Goal: Transaction & Acquisition: Complete application form

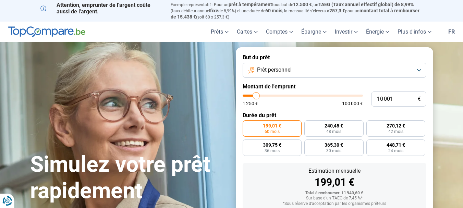
type input "9 500"
type input "9500"
type input "10 000"
type input "10000"
type input "10 500"
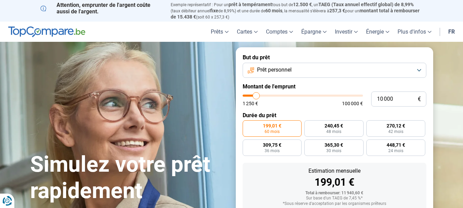
type input "10500"
type input "11 500"
type input "11500"
type input "12 000"
type input "12000"
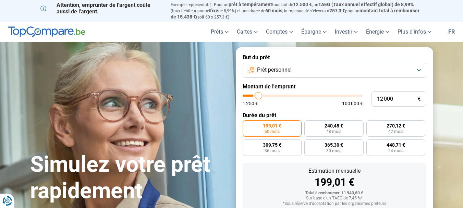
type input "13 500"
type input "13500"
type input "14 000"
type input "14000"
type input "14 500"
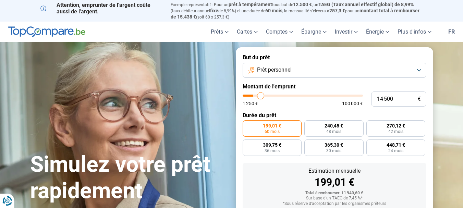
type input "14500"
type input "15 500"
type input "15500"
type input "16 000"
type input "16000"
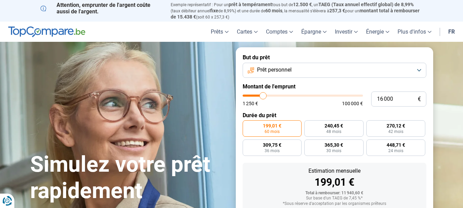
type input "16 500"
type input "16500"
type input "17 500"
type input "17500"
type input "17 750"
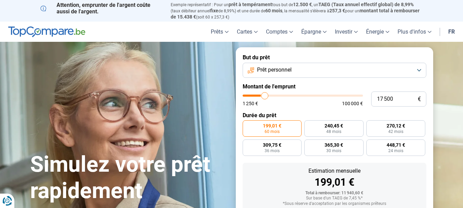
type input "17750"
type input "18 500"
type input "18500"
type input "18 750"
type input "18750"
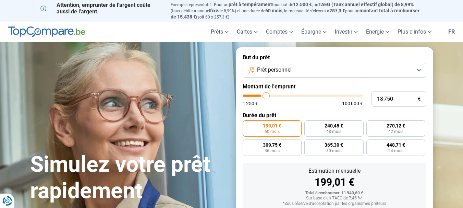
type input "19 000"
type input "19000"
type input "20 000"
type input "20000"
type input "20 500"
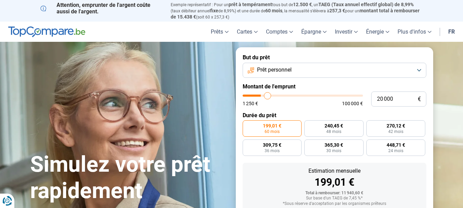
type input "20500"
type input "20 750"
type input "20750"
type input "21 250"
type input "21250"
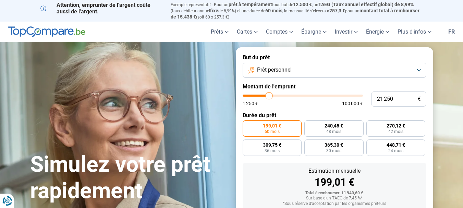
type input "22 750"
type input "22750"
type input "23 000"
type input "23000"
type input "24 500"
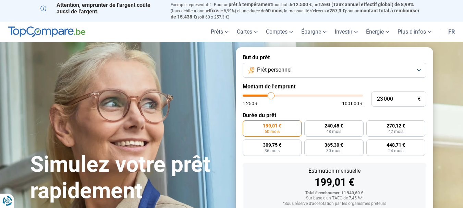
type input "24500"
type input "25 750"
type input "25750"
type input "26 750"
type input "26750"
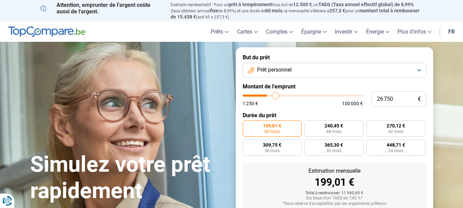
type input "27 750"
type input "27750"
type input "28 000"
type input "28000"
type input "29 000"
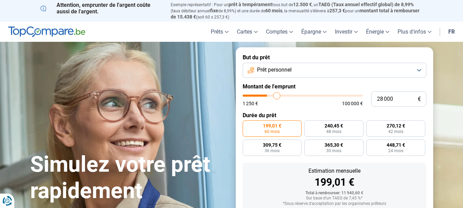
type input "29000"
type input "29 500"
type input "29500"
type input "29 750"
type input "29750"
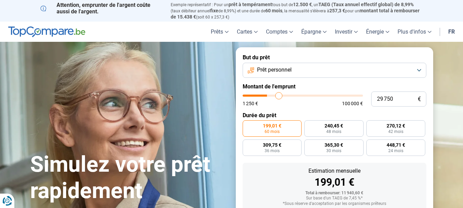
type input "30 500"
type input "30500"
type input "31 250"
type input "31250"
type input "32 000"
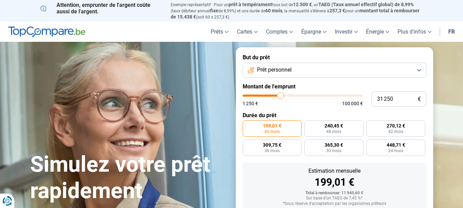
type input "32000"
type input "31 750"
type input "31750"
type input "29 500"
type input "29500"
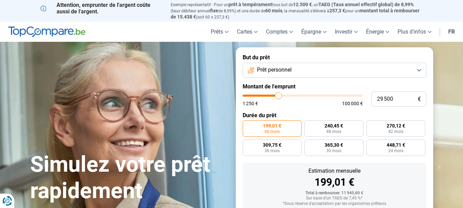
type input "27 250"
type input "27250"
type input "23 250"
type input "23250"
type input "20 000"
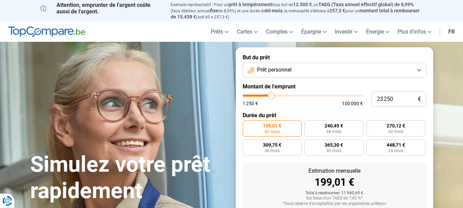
type input "20000"
type input "19 000"
type input "19000"
type input "18 500"
type input "18500"
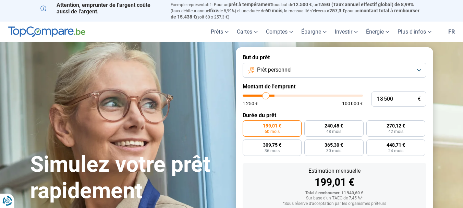
type input "17 500"
type input "17500"
type input "17 000"
type input "17000"
type input "16 500"
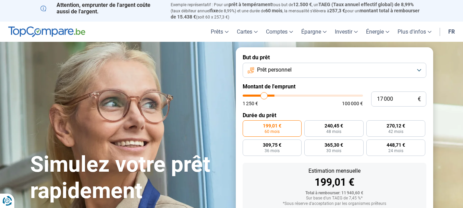
type input "16500"
type input "15 750"
type input "15750"
type input "15 500"
type input "15500"
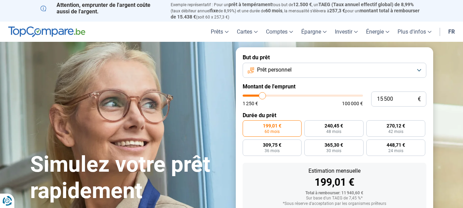
type input "14 750"
type input "14750"
type input "14 500"
type input "14500"
type input "14 250"
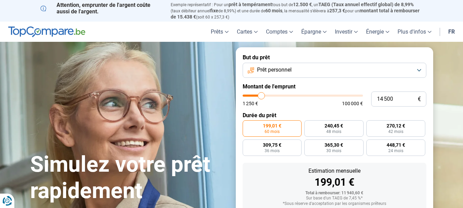
type input "14250"
type input "13 500"
type input "13500"
type input "14 500"
type input "14500"
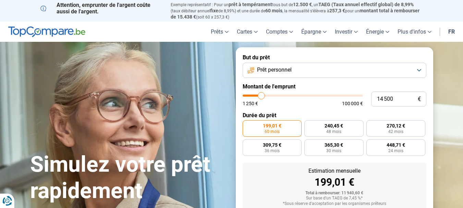
type input "15 000"
type input "15000"
type input "16 000"
type input "16000"
type input "16 250"
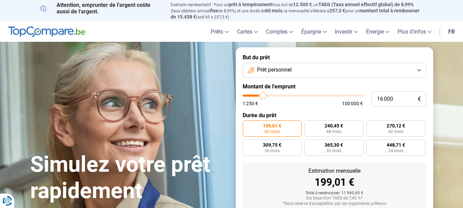
type input "16250"
type input "16 500"
type input "16500"
type input "16 250"
type input "16250"
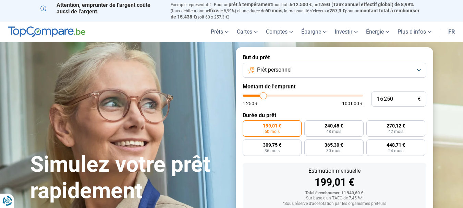
type input "15 750"
type input "15750"
type input "15 500"
type input "15500"
type input "15 000"
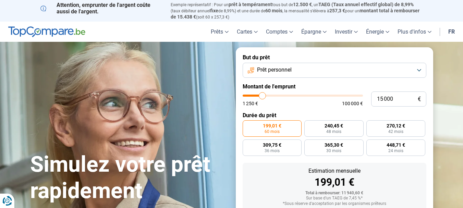
type input "15000"
type input "14 750"
type input "14750"
type input "16 000"
drag, startPoint x: 255, startPoint y: 99, endPoint x: 263, endPoint y: 96, distance: 8.9
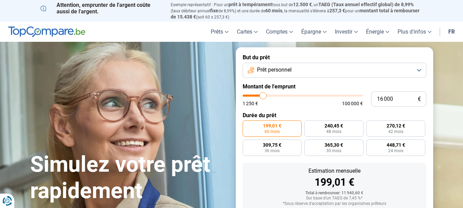
type input "16000"
click at [263, 96] on input "range" at bounding box center [303, 96] width 120 height 2
radio input "false"
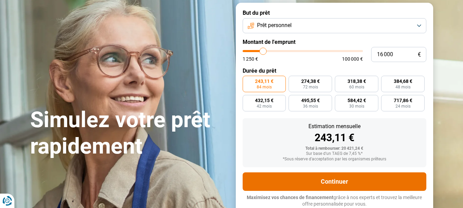
scroll to position [79, 0]
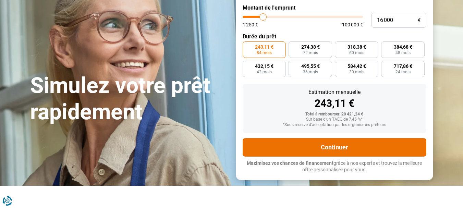
click at [354, 147] on button "Continuer" at bounding box center [335, 147] width 184 height 19
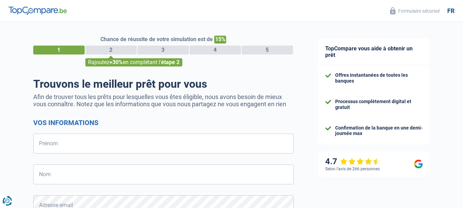
select select "32"
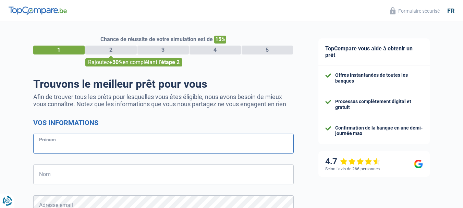
click at [59, 142] on input "Prénom" at bounding box center [163, 144] width 261 height 20
type input "rollin"
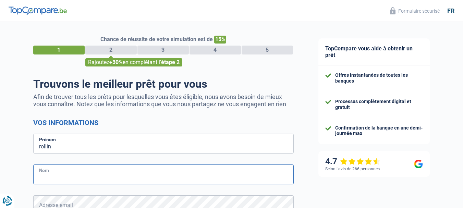
drag, startPoint x: 45, startPoint y: 176, endPoint x: 50, endPoint y: 175, distance: 5.0
click at [48, 176] on input "Nom" at bounding box center [163, 175] width 261 height 20
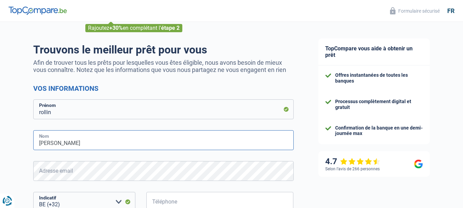
scroll to position [69, 0]
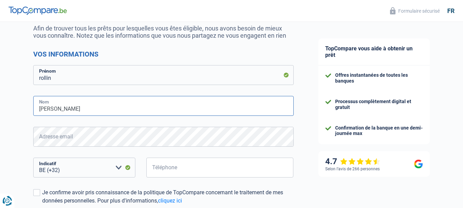
type input "rudy"
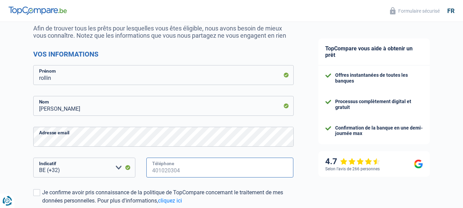
click at [163, 171] on input "Téléphone" at bounding box center [220, 168] width 148 height 20
type input "468067794"
click at [37, 193] on span at bounding box center [36, 192] width 7 height 7
click at [42, 205] on input "Je confirme avoir pris connaissance de la politique de TopCompare concernant le…" at bounding box center [42, 205] width 0 height 0
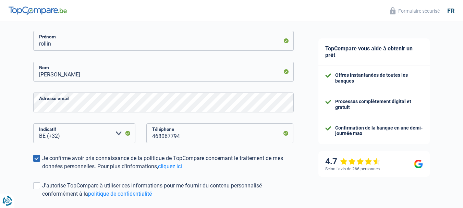
scroll to position [137, 0]
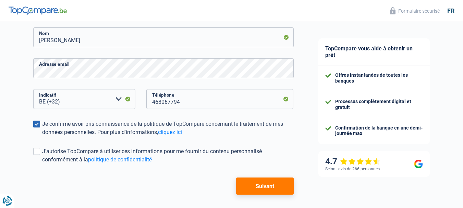
click at [267, 188] on button "Suivant" at bounding box center [264, 186] width 57 height 17
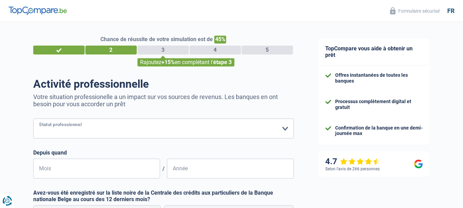
click at [49, 126] on select "Ouvrier Employé privé Employé public Invalide Indépendant Pensionné Chômeur Mut…" at bounding box center [163, 129] width 261 height 20
select select "independent"
click at [33, 119] on select "Ouvrier Employé privé Employé public Invalide Indépendant Pensionné Chômeur Mut…" at bounding box center [163, 129] width 261 height 20
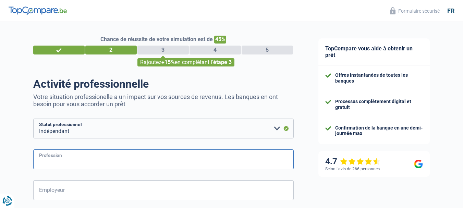
click at [59, 158] on input "Profession" at bounding box center [163, 160] width 261 height 20
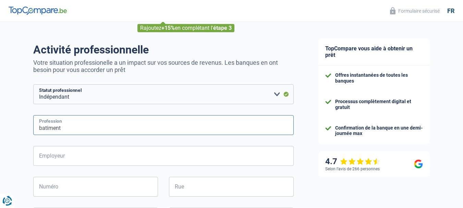
scroll to position [69, 0]
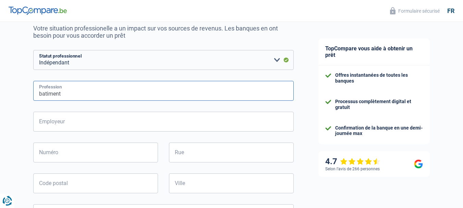
type input "batiment"
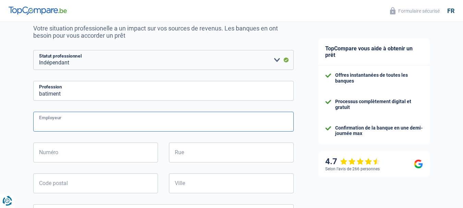
click at [67, 122] on input "Employeur" at bounding box center [163, 122] width 261 height 20
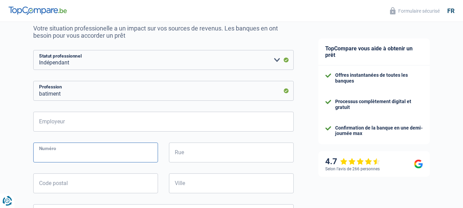
click at [48, 155] on input "Numéro" at bounding box center [95, 153] width 125 height 20
type input "22"
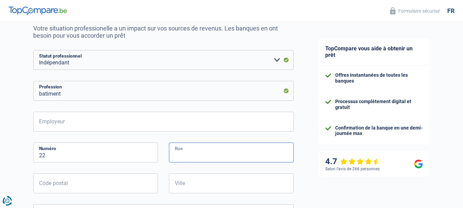
click at [192, 153] on input "Rue" at bounding box center [231, 153] width 125 height 20
type input "gentsestraat"
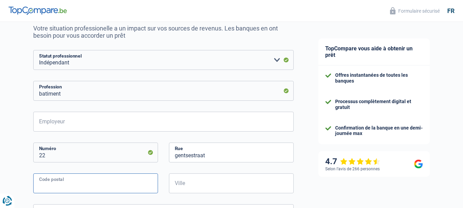
click at [70, 185] on input "Code postal" at bounding box center [95, 184] width 125 height 20
type input "9500"
click at [185, 186] on input "Ville" at bounding box center [231, 184] width 125 height 20
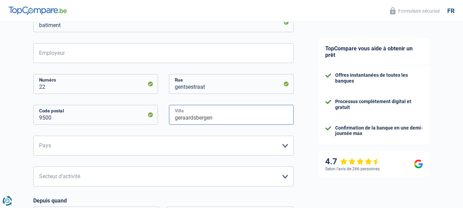
scroll to position [172, 0]
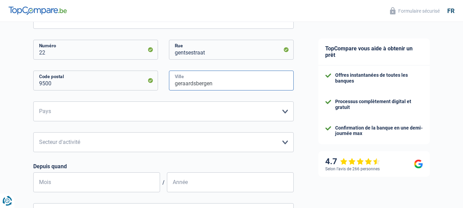
type input "geraardsbergen"
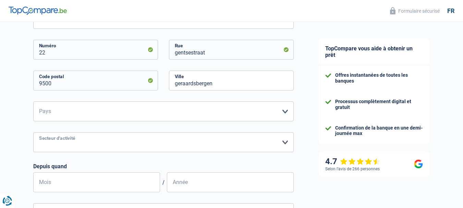
click at [285, 142] on select "Agriculture/Pêche Industrie Horeca Courier/Fitness/Taxi Construction Banques/As…" at bounding box center [163, 142] width 261 height 20
select select "construction"
click at [33, 133] on select "Agriculture/Pêche Industrie Horeca Courier/Fitness/Taxi Construction Banques/As…" at bounding box center [163, 142] width 261 height 20
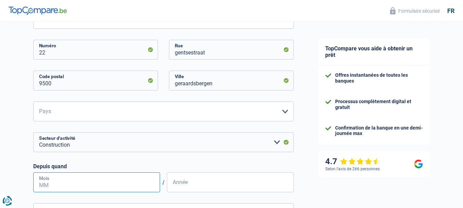
click at [54, 186] on input "Mois" at bounding box center [96, 183] width 127 height 20
click at [51, 185] on input "Mois" at bounding box center [96, 183] width 127 height 20
type input "06"
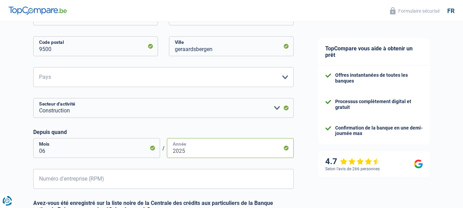
scroll to position [240, 0]
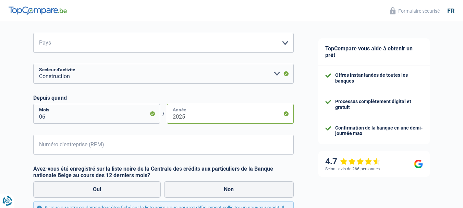
type input "2025"
click at [50, 148] on input "Numéro d'entreprise (RPM)" at bounding box center [163, 145] width 261 height 20
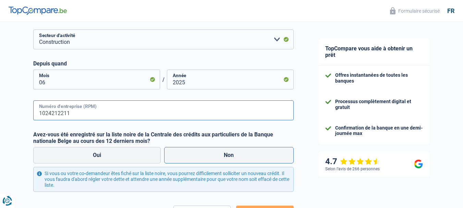
type input "1024212211"
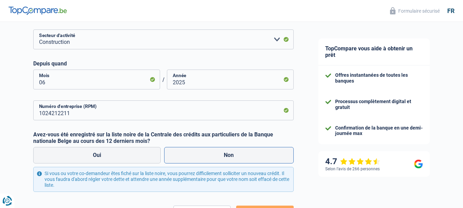
click at [226, 158] on label "Non" at bounding box center [229, 155] width 130 height 16
click at [226, 158] on input "Non" at bounding box center [229, 155] width 130 height 16
radio input "true"
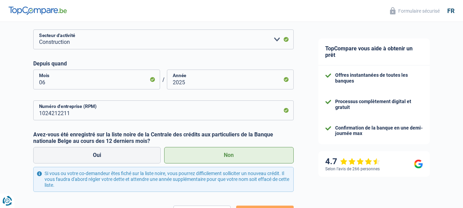
scroll to position [309, 0]
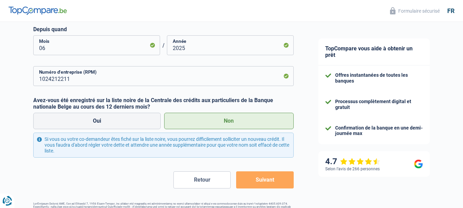
click at [272, 181] on button "Suivant" at bounding box center [264, 180] width 57 height 17
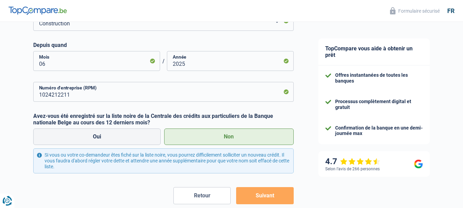
scroll to position [158, 0]
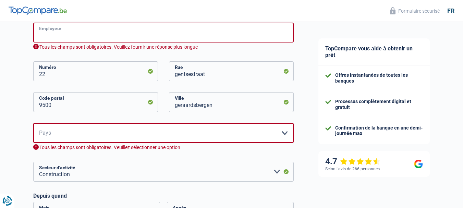
click at [68, 35] on input "Employeur" at bounding box center [163, 33] width 261 height 20
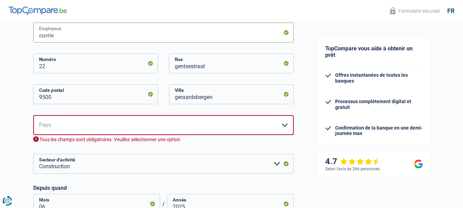
type input "ouvrie"
click at [283, 124] on select "Belgique Luxembourg Veuillez sélectionner une option" at bounding box center [163, 125] width 261 height 20
select select "BE"
click at [33, 116] on select "Belgique Luxembourg Veuillez sélectionner une option" at bounding box center [163, 125] width 261 height 20
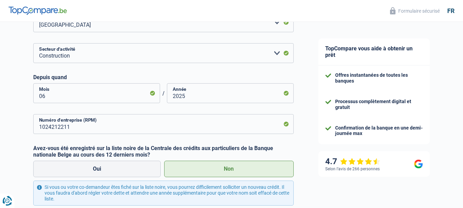
scroll to position [295, 0]
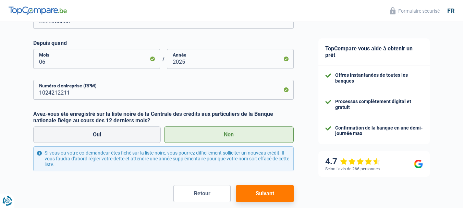
click at [271, 192] on button "Suivant" at bounding box center [264, 193] width 57 height 17
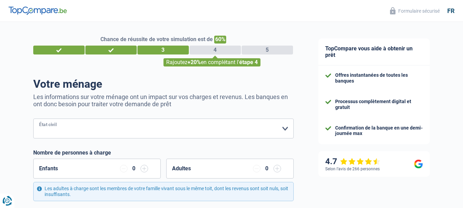
click at [285, 131] on select "Célibataire Marié(e) Cohabitant(e) légal(e) Divorcé(e) Veuf(ve) Séparé (de fait…" at bounding box center [163, 129] width 261 height 20
select select "married"
click at [33, 119] on select "Célibataire Marié(e) Cohabitant(e) légal(e) Divorcé(e) Veuf(ve) Séparé (de fait…" at bounding box center [163, 129] width 261 height 20
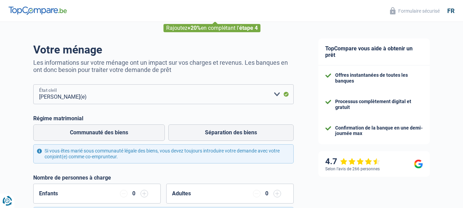
scroll to position [69, 0]
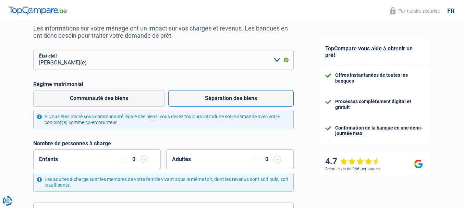
click at [224, 97] on label "Séparation des biens" at bounding box center [231, 98] width 126 height 16
click at [224, 97] on input "Séparation des biens" at bounding box center [231, 98] width 126 height 16
radio input "true"
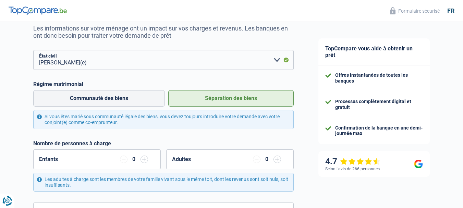
click at [144, 159] on input "button" at bounding box center [145, 160] width 8 height 8
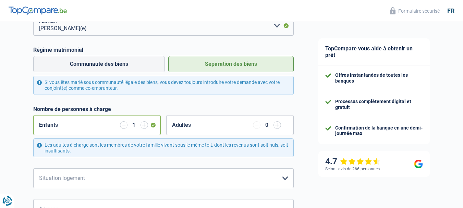
scroll to position [137, 0]
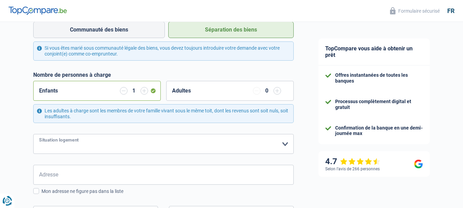
click at [285, 144] on select "Locataire Propriétaire avec prêt hypothécaire Propriétaire sans prêt hypothécai…" at bounding box center [163, 144] width 261 height 20
select select "rents"
click at [33, 135] on select "Locataire Propriétaire avec prêt hypothécaire Propriétaire sans prêt hypothécai…" at bounding box center [163, 144] width 261 height 20
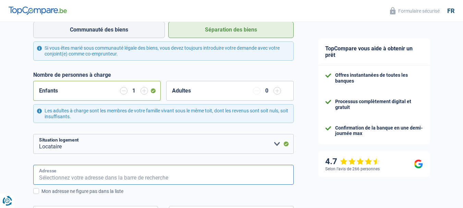
click at [63, 177] on input "Adresse" at bounding box center [163, 175] width 261 height 20
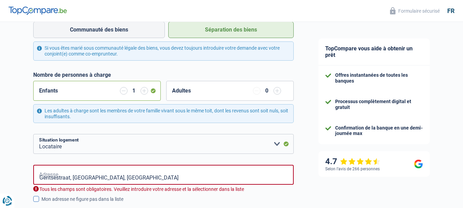
type input "Gentsestraat, 9500, Geraardsbergen, BE"
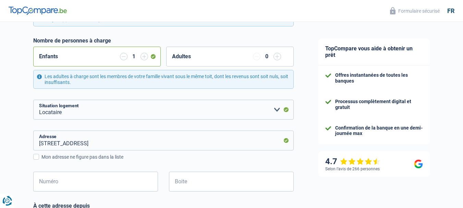
scroll to position [206, 0]
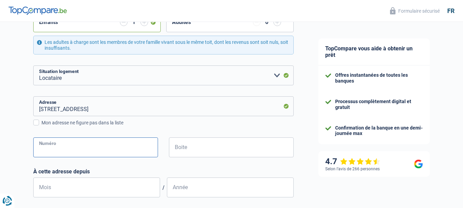
click at [57, 147] on input "Numéro" at bounding box center [95, 148] width 125 height 20
type input "22"
click at [57, 189] on input "Mois" at bounding box center [96, 188] width 127 height 20
type input "2"
type input "05"
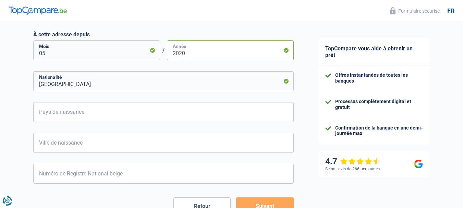
scroll to position [357, 0]
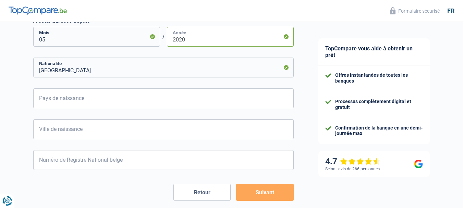
type input "2020"
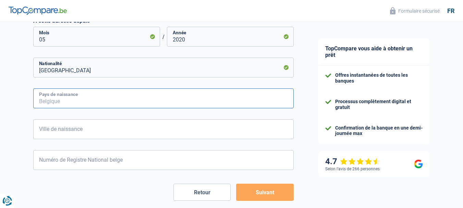
drag, startPoint x: 55, startPoint y: 99, endPoint x: 63, endPoint y: 101, distance: 8.6
click at [57, 100] on input "Pays de naissance" at bounding box center [163, 99] width 261 height 20
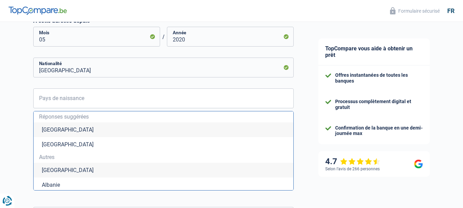
click at [57, 129] on li "Belgique" at bounding box center [164, 129] width 260 height 15
type input "Belgique"
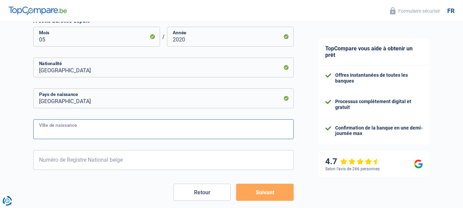
click at [166, 131] on input "Ville de naissance" at bounding box center [163, 129] width 261 height 20
type input "watermaal-boivord"
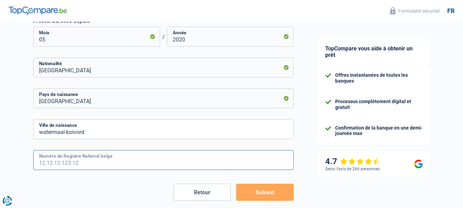
click at [45, 162] on input "Numéro de Registre National belge" at bounding box center [163, 160] width 261 height 20
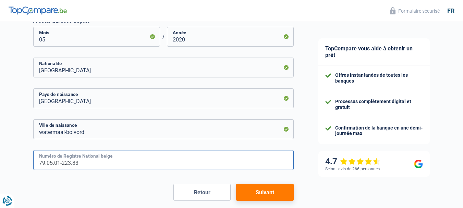
type input "79.05.01-223.83"
click at [260, 190] on button "Suivant" at bounding box center [264, 192] width 57 height 17
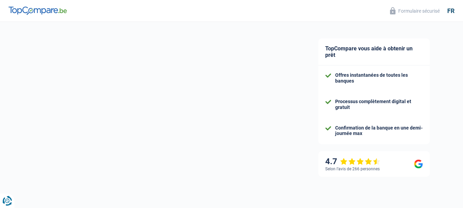
select select "familyAllowances"
select select "netSalary"
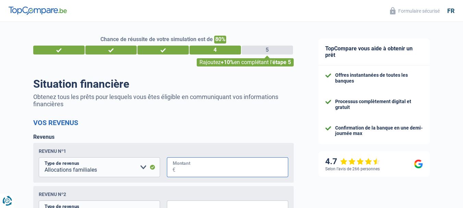
click at [201, 168] on input "Montant" at bounding box center [232, 167] width 113 height 20
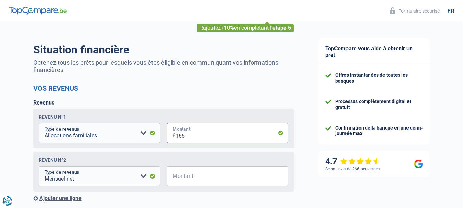
scroll to position [69, 0]
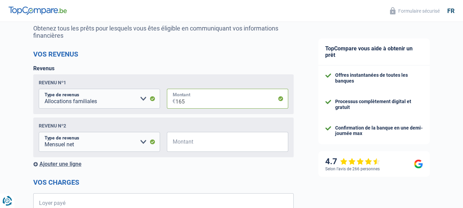
type input "165"
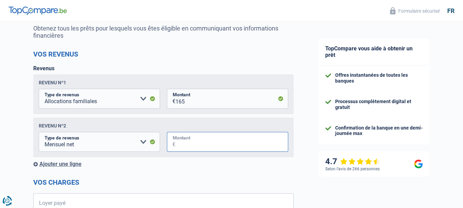
click at [191, 141] on input "Montant" at bounding box center [232, 142] width 113 height 20
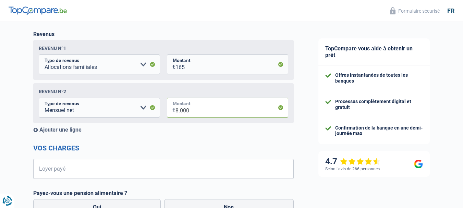
scroll to position [137, 0]
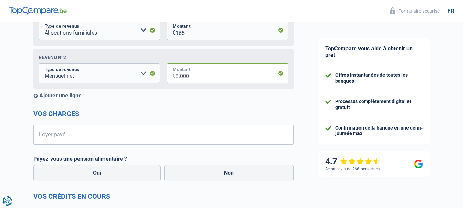
type input "8.000"
click at [54, 135] on input "Loyer payé" at bounding box center [168, 135] width 252 height 20
type input "808"
click at [95, 173] on label "Oui" at bounding box center [97, 173] width 128 height 16
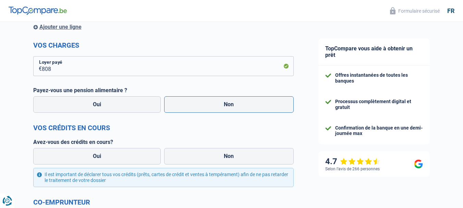
scroll to position [240, 0]
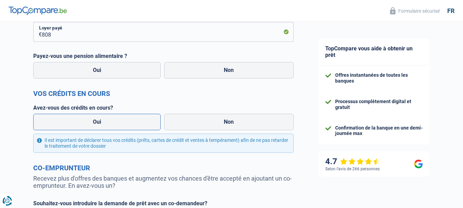
click at [102, 121] on label "Oui" at bounding box center [97, 122] width 128 height 16
click at [102, 121] on input "Oui" at bounding box center [97, 122] width 128 height 16
radio input "true"
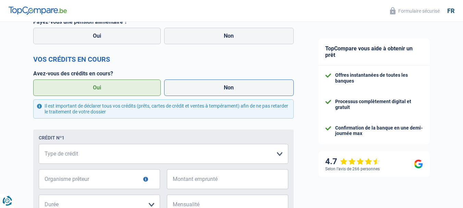
scroll to position [309, 0]
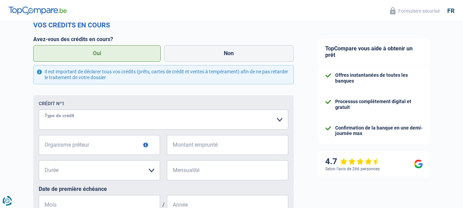
click at [279, 119] on select "Carte ou ouverture de crédit Prêt hypothécaire Vente à tempérament Prêt à tempé…" at bounding box center [164, 120] width 250 height 20
select select "creditConsolidation"
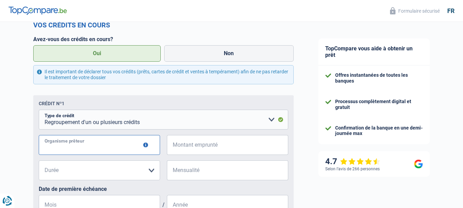
click at [110, 148] on input "Organisme prêteur" at bounding box center [99, 145] width 121 height 20
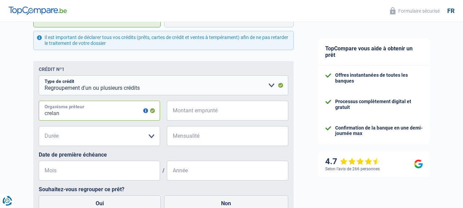
scroll to position [377, 0]
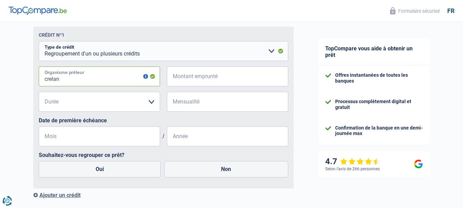
type input "crelan"
click at [152, 101] on select "12 mois 18 mois 24 mois Veuillez sélectionner une option" at bounding box center [99, 102] width 121 height 20
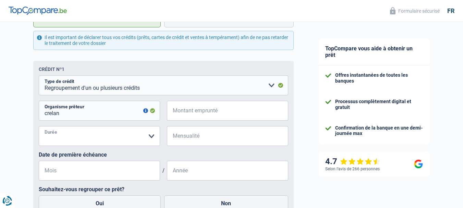
scroll to position [309, 0]
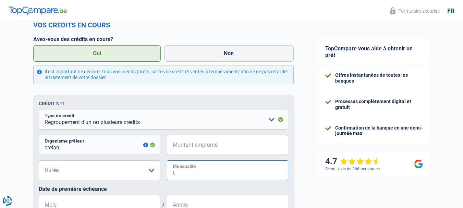
click at [189, 173] on input "Mensualité" at bounding box center [232, 171] width 113 height 20
click at [152, 172] on select "12 mois 18 mois 24 mois Veuillez sélectionner une option" at bounding box center [99, 171] width 121 height 20
select select "24"
click at [39, 161] on select "12 mois 18 mois 24 mois Veuillez sélectionner une option" at bounding box center [99, 171] width 121 height 20
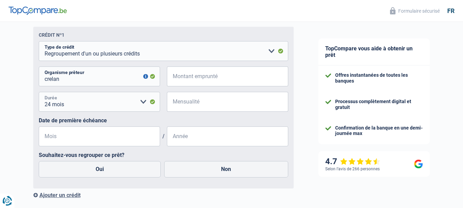
scroll to position [412, 0]
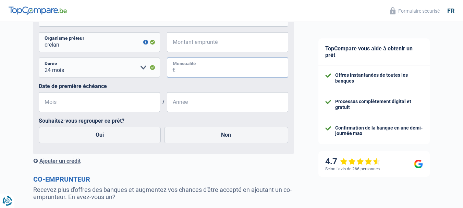
click at [206, 72] on input "Mensualité" at bounding box center [232, 68] width 113 height 20
type input "567"
click at [68, 107] on input "Mois" at bounding box center [99, 102] width 121 height 20
click at [195, 106] on input "Année" at bounding box center [227, 102] width 121 height 20
type input "2022"
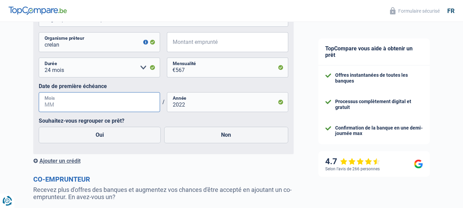
click at [67, 106] on input "Mois" at bounding box center [99, 102] width 121 height 20
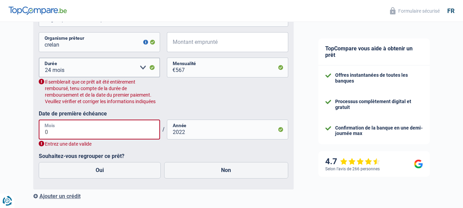
type input "05"
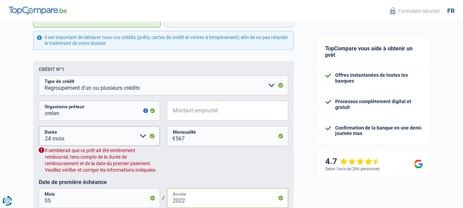
scroll to position [274, 0]
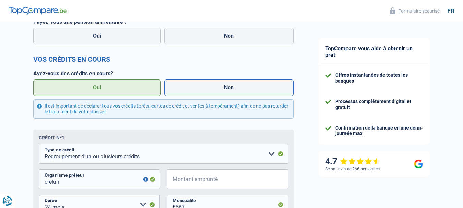
click at [215, 85] on label "Non" at bounding box center [229, 88] width 130 height 16
click at [215, 85] on input "Non" at bounding box center [229, 88] width 130 height 16
radio input "true"
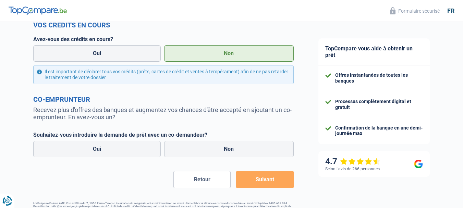
scroll to position [330, 0]
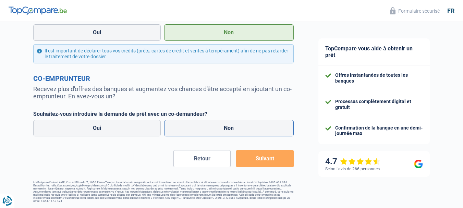
click at [210, 128] on label "Non" at bounding box center [229, 128] width 130 height 16
click at [210, 128] on input "Non" at bounding box center [229, 128] width 130 height 16
radio input "true"
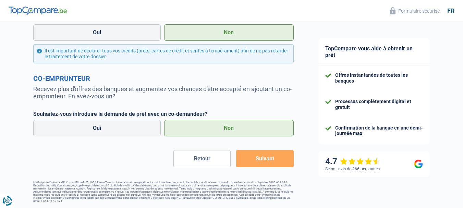
click at [272, 157] on button "Suivant" at bounding box center [264, 158] width 57 height 17
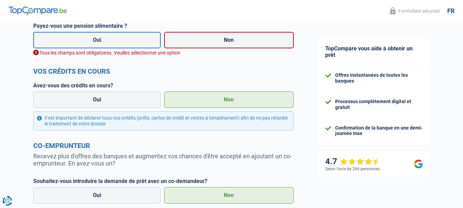
drag, startPoint x: 102, startPoint y: 38, endPoint x: 111, endPoint y: 42, distance: 10.0
click at [107, 42] on label "Oui" at bounding box center [97, 40] width 128 height 16
click at [107, 42] on input "Oui" at bounding box center [97, 40] width 128 height 16
radio input "true"
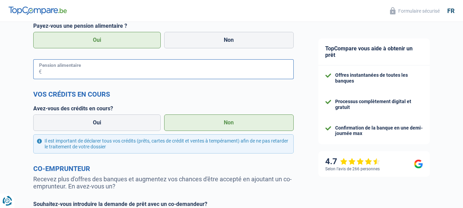
click at [79, 71] on input "Pension alimentaire" at bounding box center [168, 69] width 252 height 20
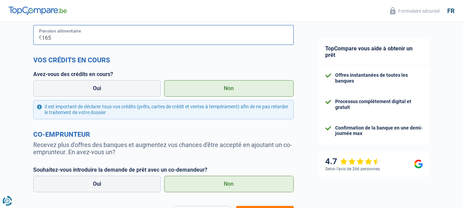
scroll to position [339, 0]
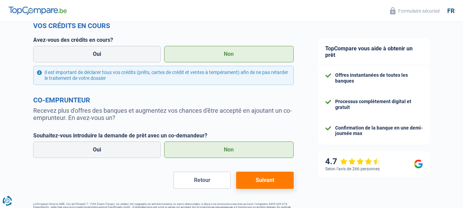
type input "165"
click at [270, 181] on button "Suivant" at bounding box center [264, 180] width 57 height 17
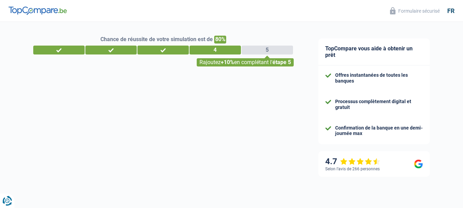
select select "84"
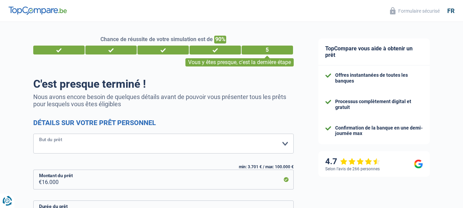
click at [287, 143] on select "Confort maison: meubles, textile, peinture, électroménager, outillage non-profe…" at bounding box center [163, 144] width 261 height 20
select select "other"
click at [33, 134] on select "Confort maison: meubles, textile, peinture, électroménager, outillage non-profe…" at bounding box center [163, 144] width 261 height 20
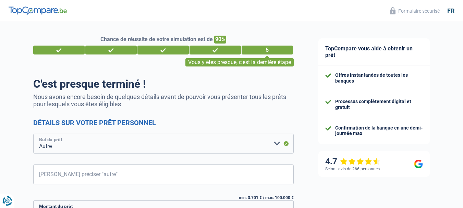
scroll to position [34, 0]
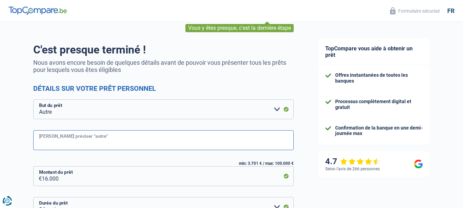
click at [59, 145] on input "Veuillez préciser "autre"" at bounding box center [163, 140] width 261 height 20
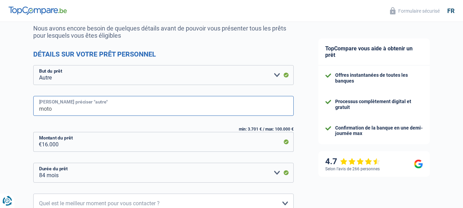
scroll to position [103, 0]
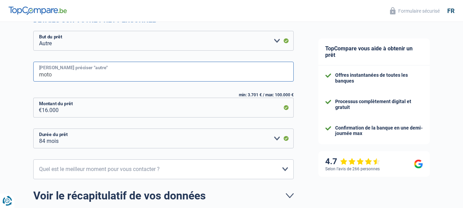
type input "moto"
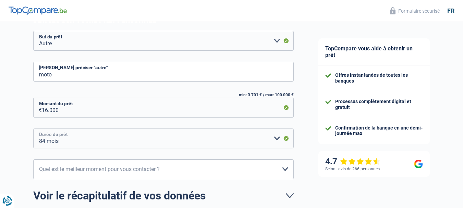
click at [277, 139] on select "12 mois 18 mois 24 mois 30 mois 36 mois 42 mois 48 mois 60 mois 72 mois 84 mois…" at bounding box center [163, 139] width 261 height 20
click at [33, 129] on select "12 mois 18 mois 24 mois 30 mois 36 mois 42 mois 48 mois 60 mois 72 mois 84 mois…" at bounding box center [163, 139] width 261 height 20
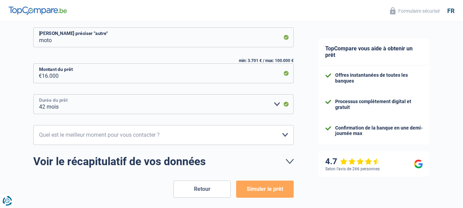
click at [275, 104] on select "12 mois 18 mois 24 mois 30 mois 36 mois 42 mois 48 mois 60 mois 72 mois 84 mois…" at bounding box center [163, 104] width 261 height 20
select select "60"
click at [33, 95] on select "12 mois 18 mois 24 mois 30 mois 36 mois 42 mois 48 mois 60 mois 72 mois 84 mois…" at bounding box center [163, 104] width 261 height 20
click at [285, 135] on select "10h-12h 12h-14h 14h-16h 16h-18h Veuillez sélectionner une option" at bounding box center [163, 135] width 261 height 20
select select "16-18"
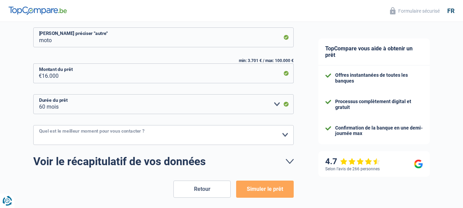
click at [33, 126] on select "10h-12h 12h-14h 14h-16h 16h-18h Veuillez sélectionner une option" at bounding box center [163, 135] width 261 height 20
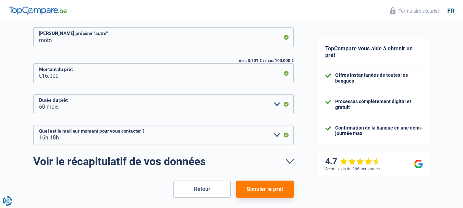
click at [268, 190] on button "Simuler le prêt" at bounding box center [264, 189] width 57 height 17
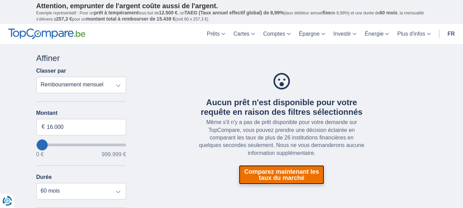
click at [284, 171] on link "Comparez maintenant les taux du marché" at bounding box center [281, 174] width 85 height 19
click at [283, 171] on link "Comparez maintenant les taux du marché" at bounding box center [281, 174] width 85 height 19
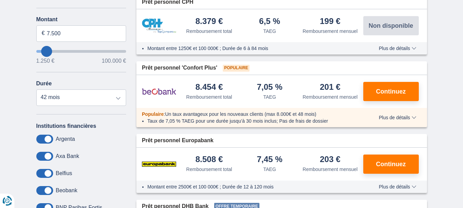
scroll to position [137, 0]
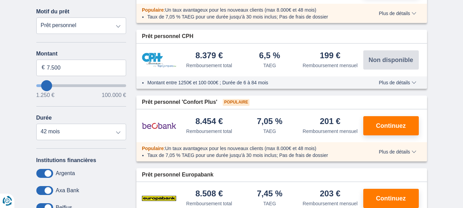
type input "8.250"
type input "10250"
type input "10.250"
select select "60"
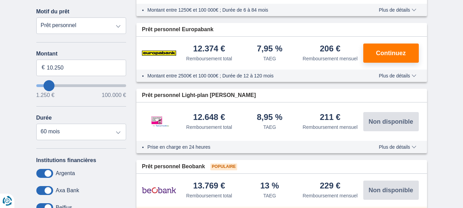
type input "11250"
type input "41.250"
type input "41250"
click at [74, 86] on input "wantToBorrow" at bounding box center [81, 85] width 90 height 3
select select "120"
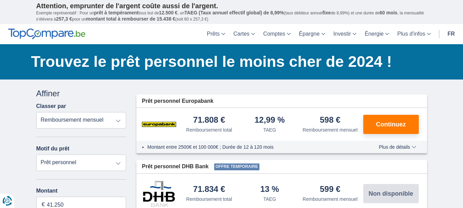
scroll to position [34, 0]
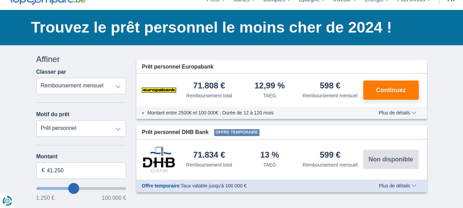
type input "23.250"
type input "23250"
click at [59, 190] on input "wantToBorrow" at bounding box center [81, 188] width 90 height 3
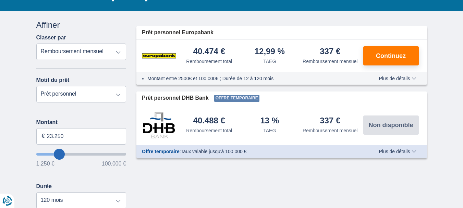
type input "13.250"
type input "13250"
select select "60"
type input "13250"
click at [51, 156] on input "wantToBorrow" at bounding box center [81, 154] width 90 height 3
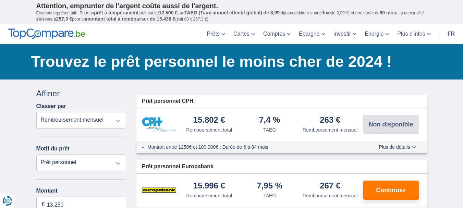
scroll to position [34, 0]
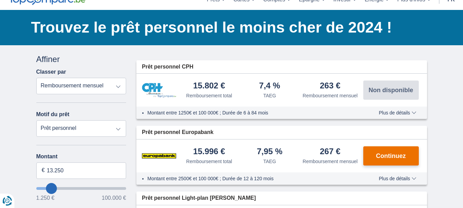
click at [395, 158] on button "Continuez" at bounding box center [392, 155] width 56 height 19
